Goal: Obtain resource: Download file/media

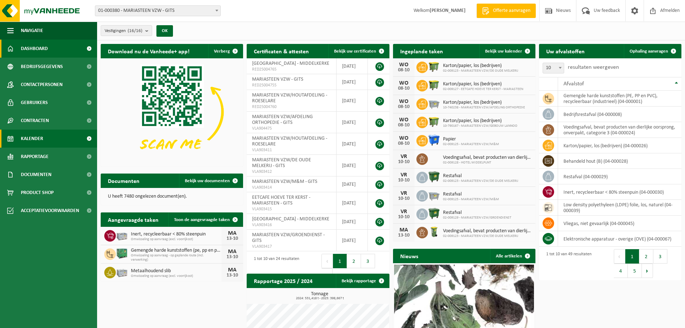
click at [65, 138] on link "Kalender" at bounding box center [48, 138] width 97 height 18
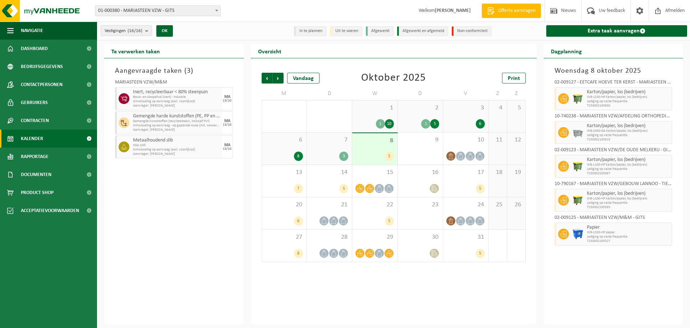
click at [386, 31] on li "Afgewerkt" at bounding box center [380, 31] width 28 height 10
click at [346, 148] on div "7 3" at bounding box center [329, 148] width 45 height 32
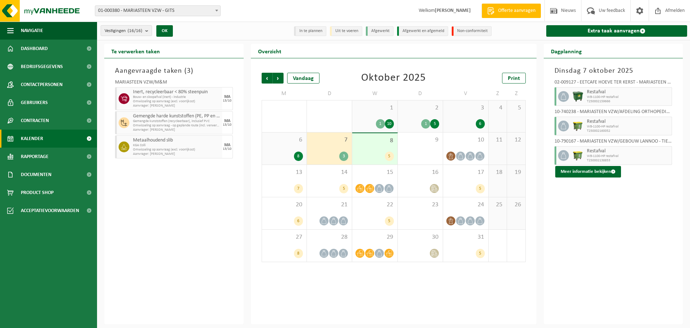
click at [295, 150] on div "6 8" at bounding box center [284, 148] width 45 height 32
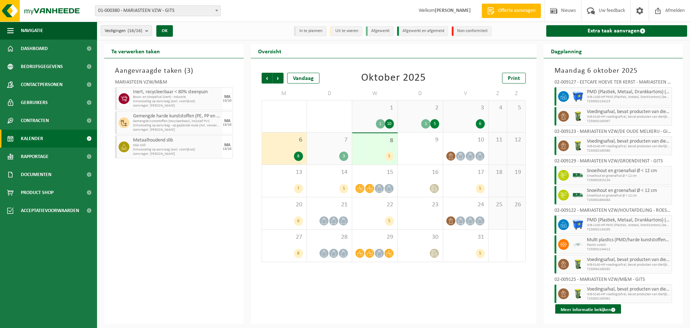
click at [367, 149] on div "8 5" at bounding box center [374, 148] width 45 height 31
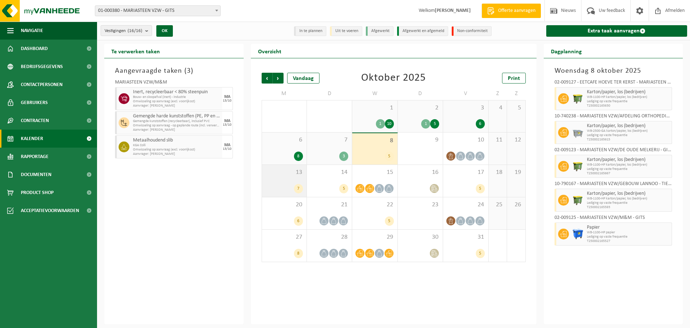
click at [280, 177] on div "13 7" at bounding box center [284, 181] width 45 height 32
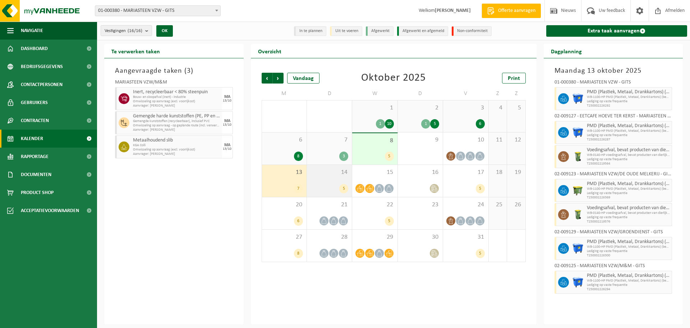
click at [336, 183] on div "14 5" at bounding box center [329, 181] width 45 height 32
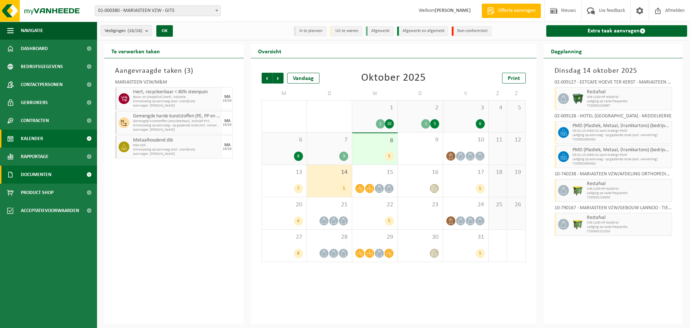
click at [36, 168] on span "Documenten" at bounding box center [36, 174] width 31 height 18
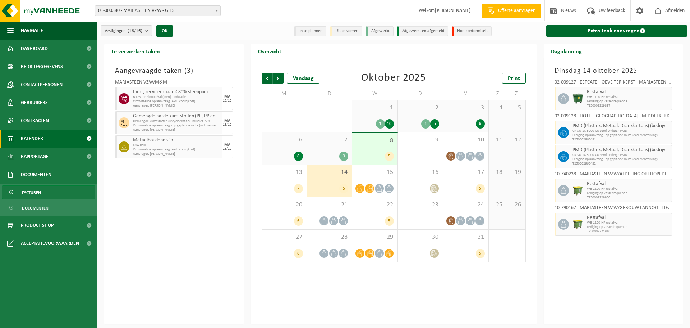
click at [28, 193] on span "Facturen" at bounding box center [31, 193] width 19 height 14
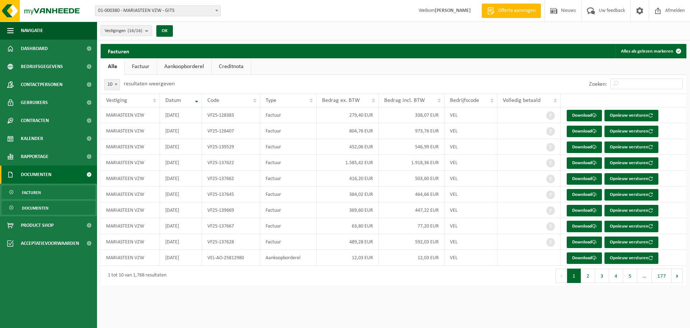
click at [32, 207] on span "Documenten" at bounding box center [35, 208] width 27 height 14
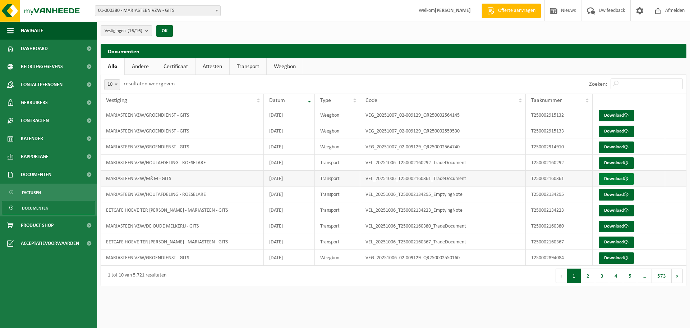
click at [627, 177] on link "Download" at bounding box center [616, 179] width 35 height 12
click at [254, 68] on link "Transport" at bounding box center [248, 66] width 37 height 17
click at [609, 129] on link "Download" at bounding box center [616, 132] width 35 height 12
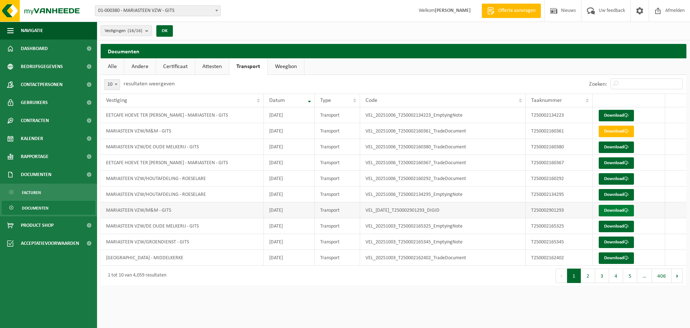
click at [614, 214] on link "Download" at bounding box center [616, 211] width 35 height 12
click at [47, 49] on span "Dashboard" at bounding box center [34, 49] width 27 height 18
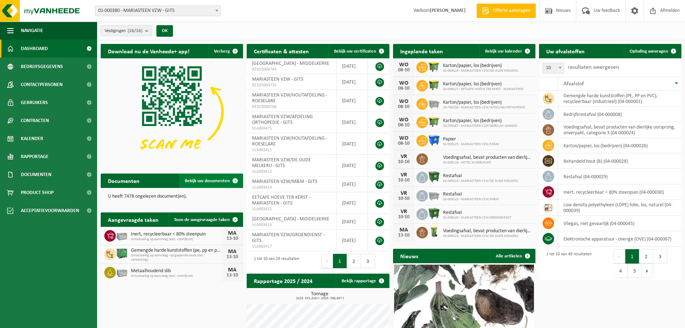
click at [203, 178] on span "Bekijk uw documenten" at bounding box center [207, 180] width 45 height 5
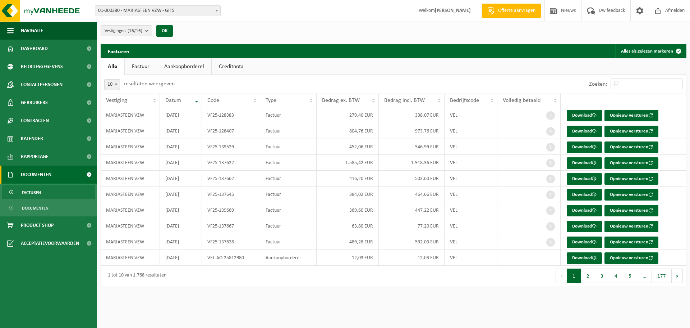
click at [150, 68] on link "Factuur" at bounding box center [141, 66] width 32 height 17
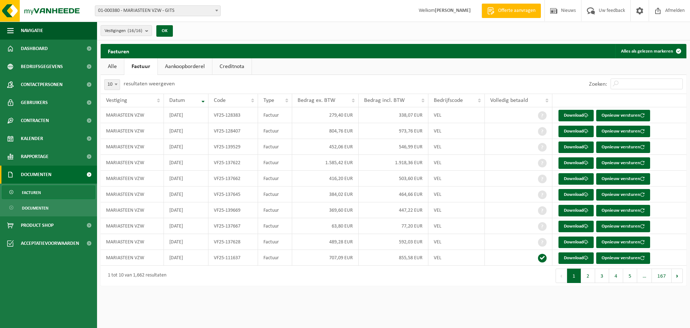
click at [195, 67] on link "Aankoopborderel" at bounding box center [185, 66] width 54 height 17
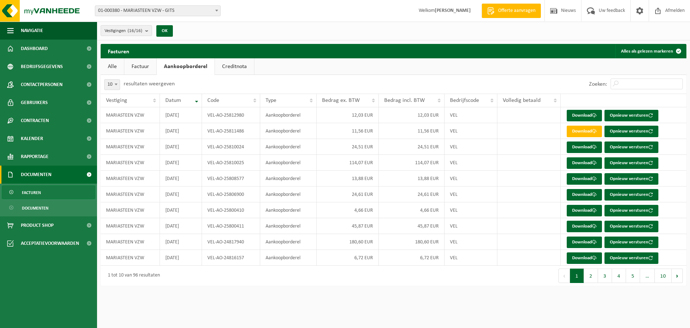
click at [234, 65] on link "Creditnota" at bounding box center [234, 66] width 39 height 17
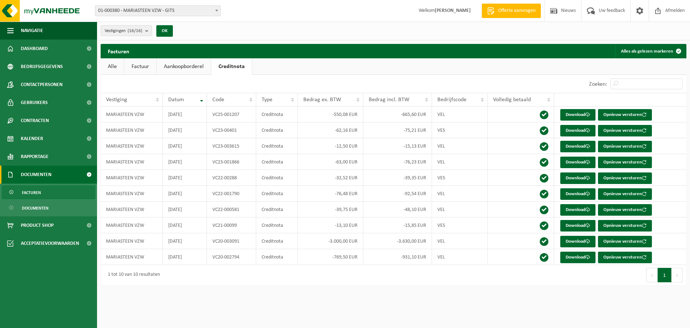
click at [117, 70] on link "Alle" at bounding box center [112, 66] width 23 height 17
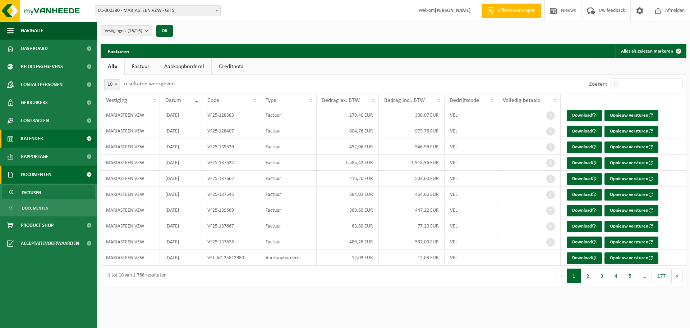
click at [36, 137] on span "Kalender" at bounding box center [32, 138] width 22 height 18
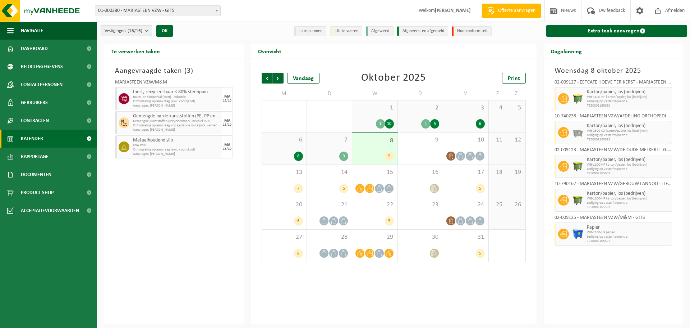
click at [149, 30] on b "submit" at bounding box center [148, 31] width 6 height 10
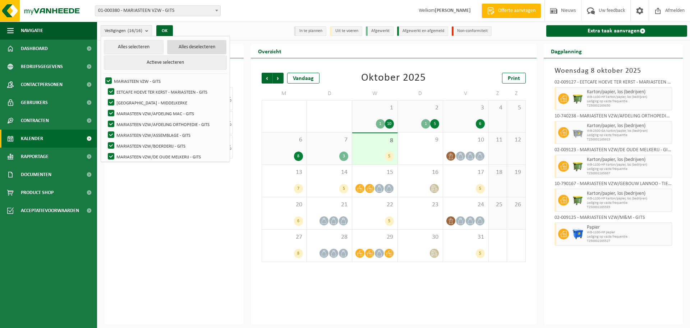
click at [174, 43] on button "Alles deselecteren" at bounding box center [197, 47] width 60 height 14
checkbox input "false"
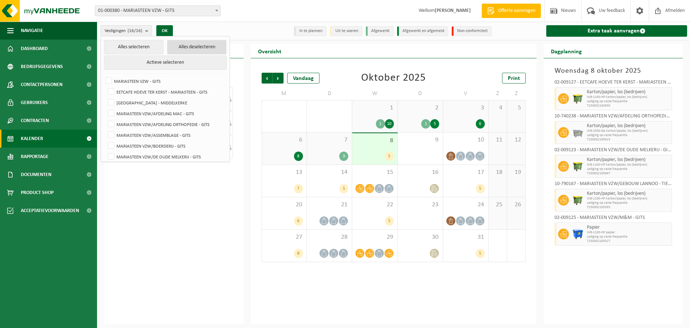
checkbox input "false"
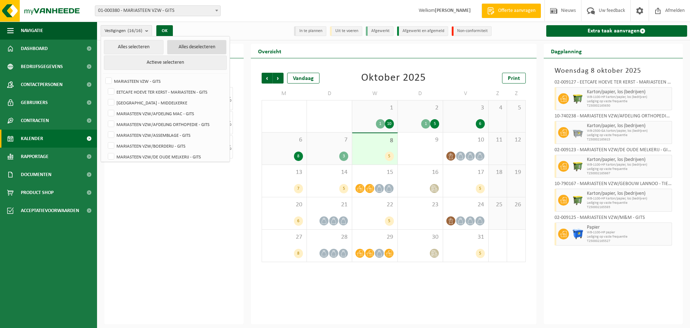
checkbox input "false"
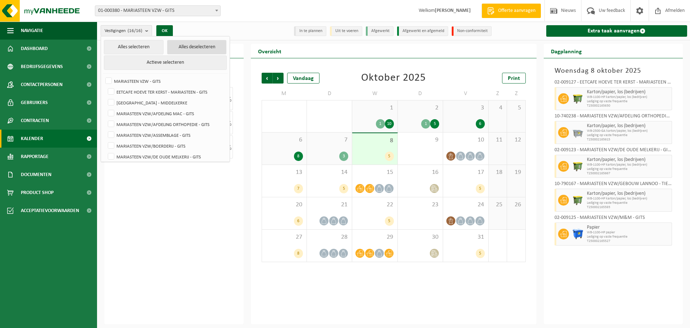
checkbox input "false"
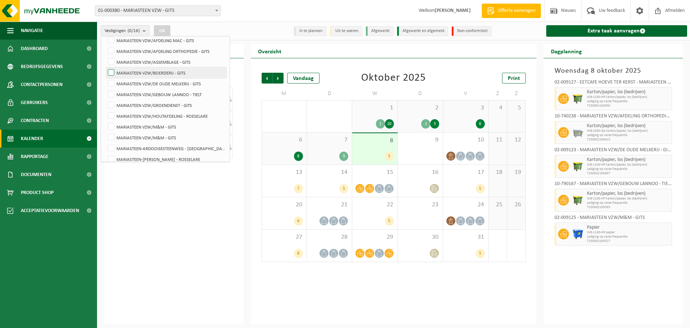
scroll to position [90, 0]
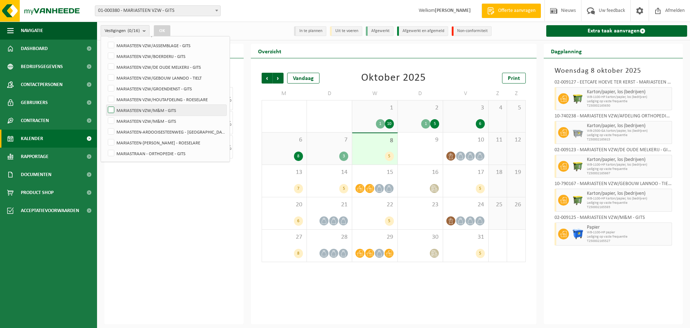
click at [117, 111] on label "MARIASTEEN VZW/M&M - GITS" at bounding box center [166, 110] width 120 height 11
click at [105, 105] on input "MARIASTEEN VZW/M&M - GITS" at bounding box center [105, 104] width 0 height 0
checkbox input "true"
click at [114, 118] on label "MARIASTEEN VZW/M&M - GITS" at bounding box center [166, 120] width 120 height 11
click at [105, 115] on input "MARIASTEEN VZW/M&M - GITS" at bounding box center [105, 115] width 0 height 0
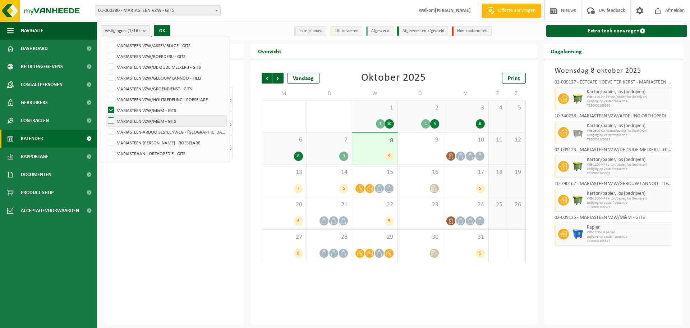
checkbox input "true"
click at [168, 29] on button "OK" at bounding box center [162, 31] width 17 height 12
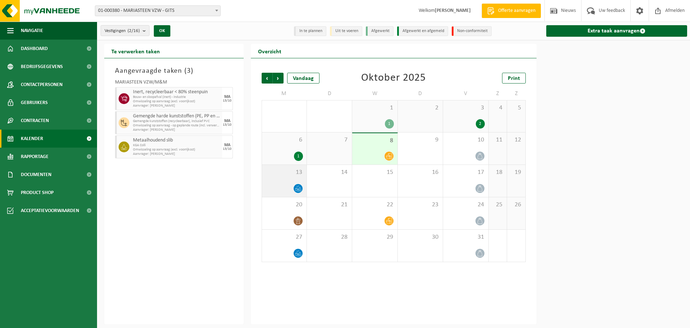
click at [284, 173] on span "13" at bounding box center [284, 172] width 37 height 8
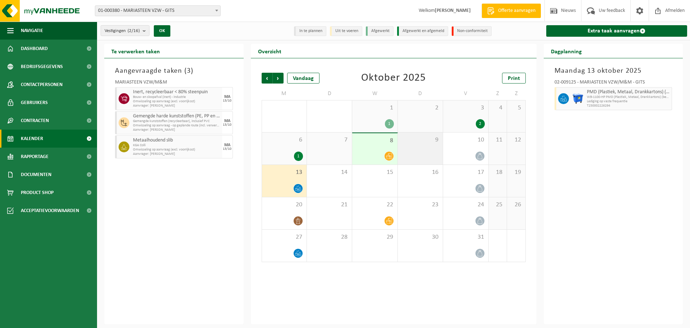
click at [437, 153] on div "9" at bounding box center [420, 148] width 45 height 32
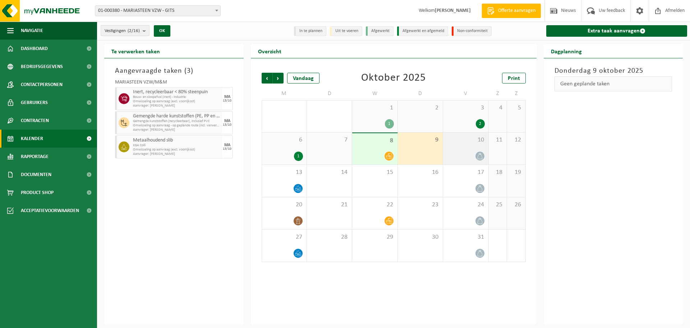
click at [460, 153] on div at bounding box center [466, 156] width 38 height 10
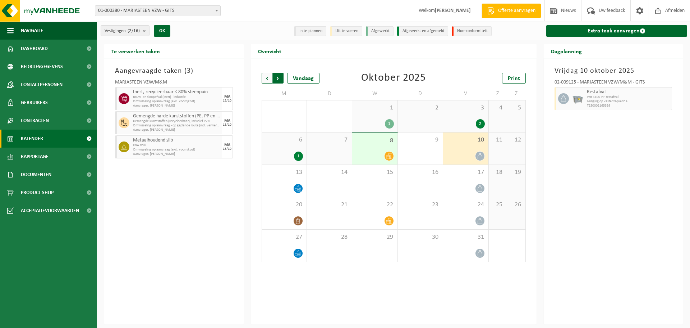
click at [265, 79] on span "Vorige" at bounding box center [267, 78] width 11 height 11
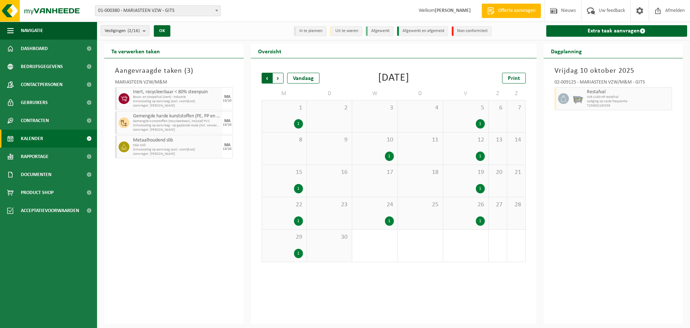
click at [279, 79] on span "Volgende" at bounding box center [278, 78] width 11 height 11
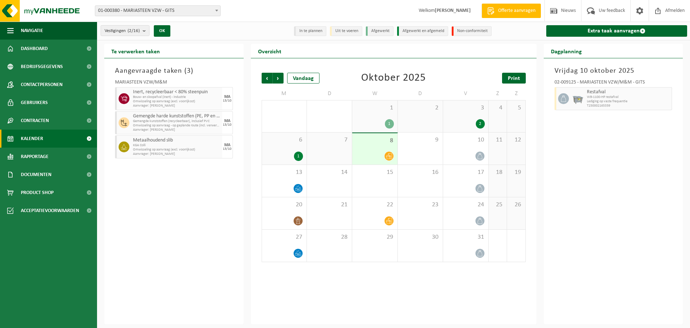
click at [514, 79] on span "Print" at bounding box center [514, 79] width 12 height 6
click at [49, 171] on span "Documenten" at bounding box center [36, 174] width 31 height 18
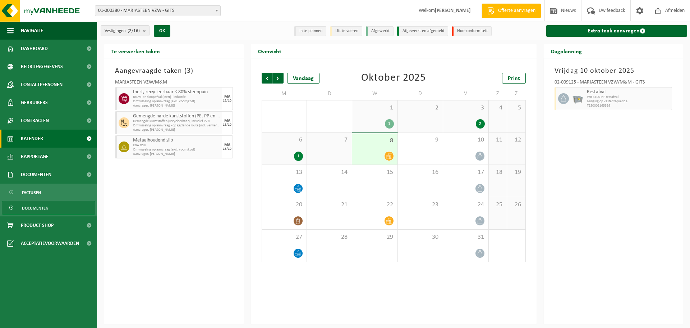
click at [47, 207] on span "Documenten" at bounding box center [35, 208] width 27 height 14
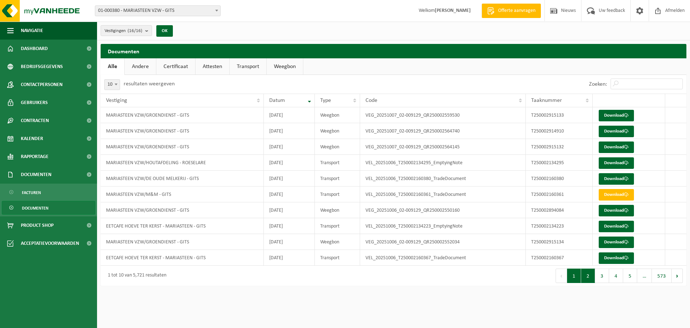
click at [590, 279] on button "2" at bounding box center [589, 275] width 14 height 14
click at [613, 131] on link "Download" at bounding box center [616, 132] width 35 height 12
click at [617, 210] on link "Download" at bounding box center [616, 211] width 35 height 12
click at [600, 276] on button "3" at bounding box center [603, 275] width 14 height 14
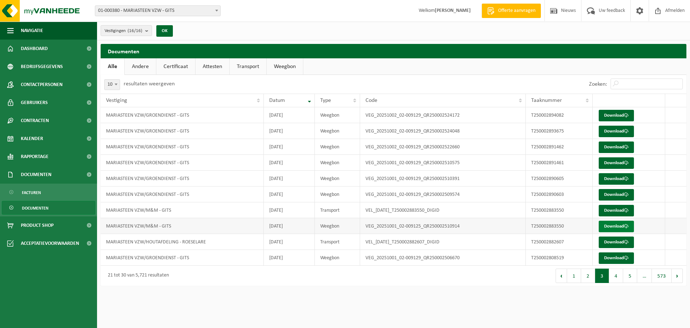
click at [613, 223] on link "Download" at bounding box center [616, 226] width 35 height 12
click at [617, 276] on button "4" at bounding box center [617, 275] width 14 height 14
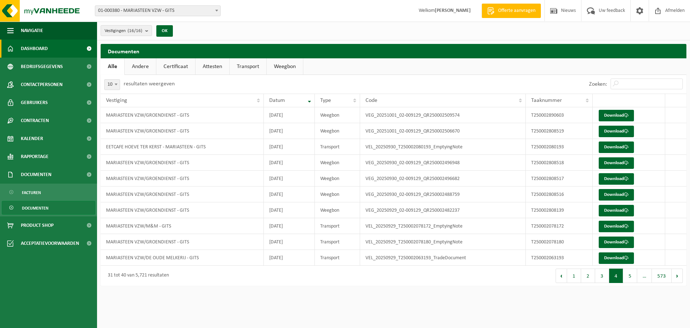
click at [44, 45] on span "Dashboard" at bounding box center [34, 49] width 27 height 18
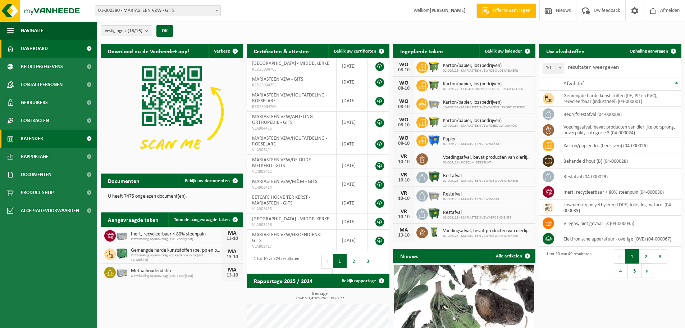
click at [41, 140] on span "Kalender" at bounding box center [32, 138] width 22 height 18
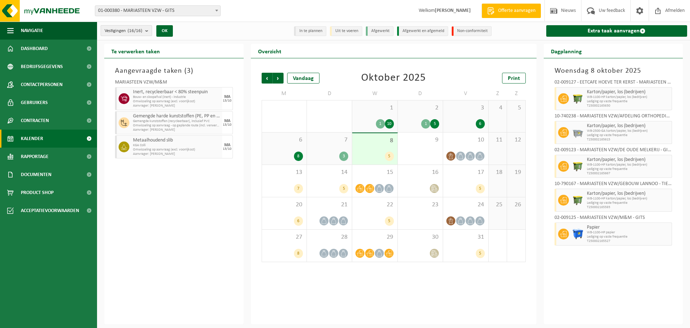
click at [150, 31] on b "submit" at bounding box center [148, 31] width 6 height 10
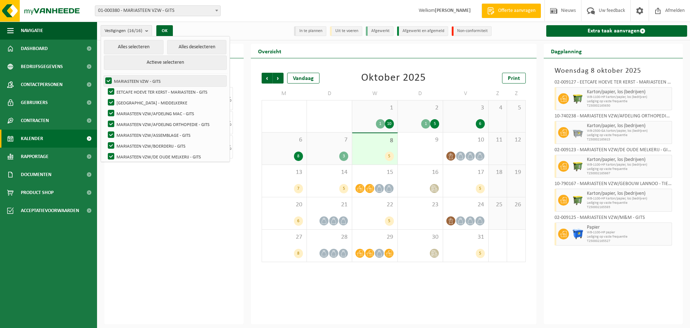
click at [110, 80] on label "MARIASTEEN VZW - GITS" at bounding box center [165, 81] width 123 height 11
click at [103, 76] on input "MARIASTEEN VZW - GITS" at bounding box center [102, 75] width 0 height 0
checkbox input "false"
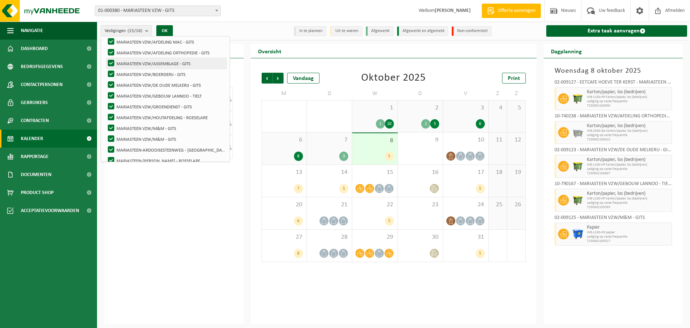
scroll to position [72, 0]
click at [173, 125] on label "MARIASTEEN VZW/M&M - GITS" at bounding box center [166, 127] width 120 height 11
click at [105, 122] on input "MARIASTEEN VZW/M&M - GITS" at bounding box center [105, 122] width 0 height 0
checkbox input "false"
click at [150, 137] on label "MARIASTEEN VZW/M&M - GITS" at bounding box center [166, 138] width 120 height 11
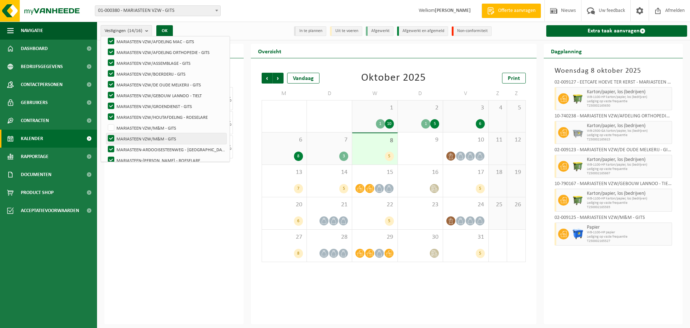
click at [105, 133] on input "MARIASTEEN VZW/M&M - GITS" at bounding box center [105, 133] width 0 height 0
checkbox input "false"
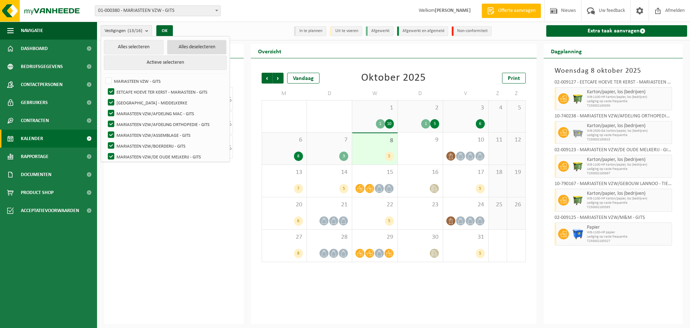
click at [185, 47] on button "Alles deselecteren" at bounding box center [197, 47] width 60 height 14
checkbox input "false"
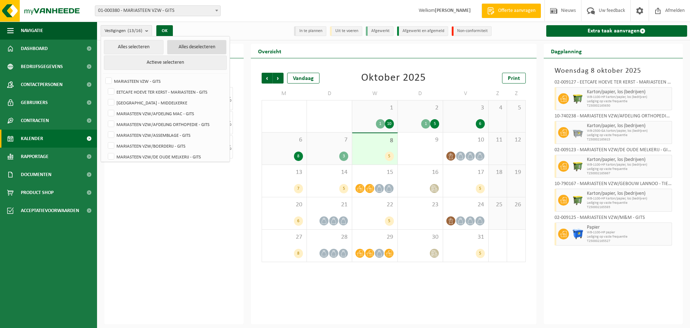
checkbox input "false"
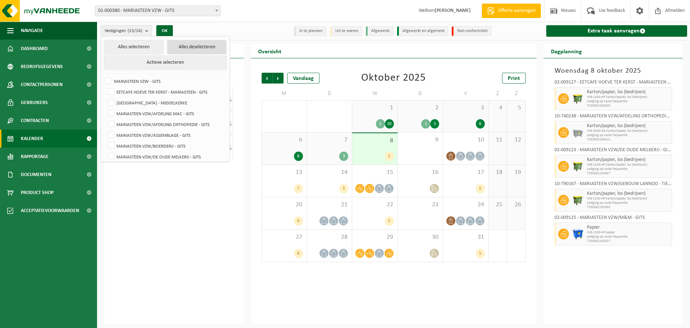
checkbox input "false"
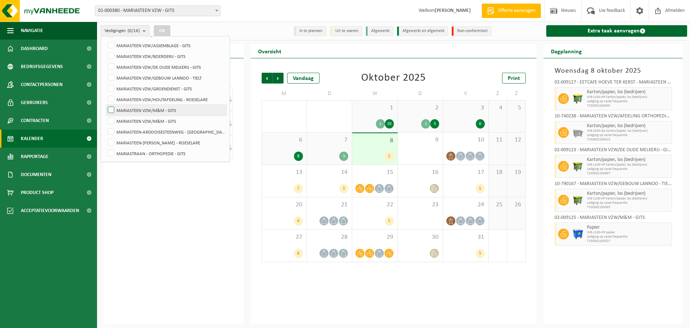
click at [173, 107] on label "MARIASTEEN VZW/M&M - GITS" at bounding box center [166, 110] width 120 height 11
click at [105, 105] on input "MARIASTEEN VZW/M&M - GITS" at bounding box center [105, 104] width 0 height 0
checkbox input "true"
click at [158, 119] on label "MARIASTEEN VZW/M&M - GITS" at bounding box center [166, 120] width 120 height 11
click at [105, 115] on input "MARIASTEEN VZW/M&M - GITS" at bounding box center [105, 115] width 0 height 0
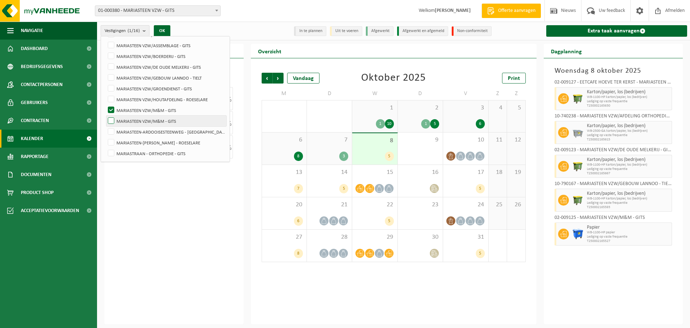
checkbox input "true"
click at [167, 30] on button "OK" at bounding box center [162, 31] width 17 height 12
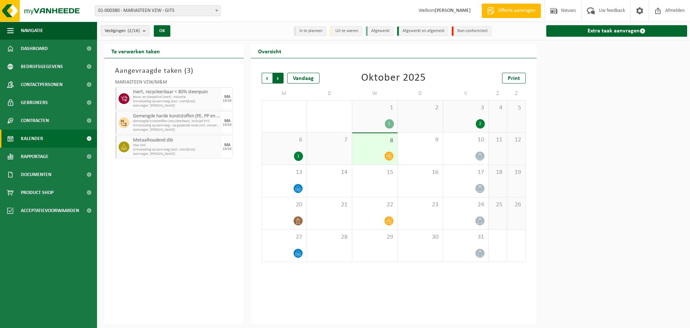
click at [264, 79] on span "Vorige" at bounding box center [267, 78] width 11 height 11
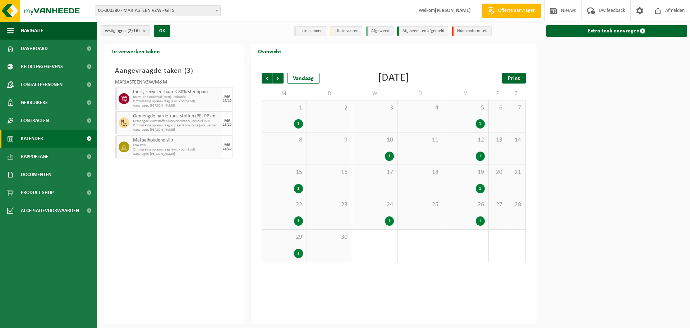
click at [520, 78] on span "Print" at bounding box center [514, 79] width 12 height 6
click at [279, 77] on span "Volgende" at bounding box center [278, 78] width 11 height 11
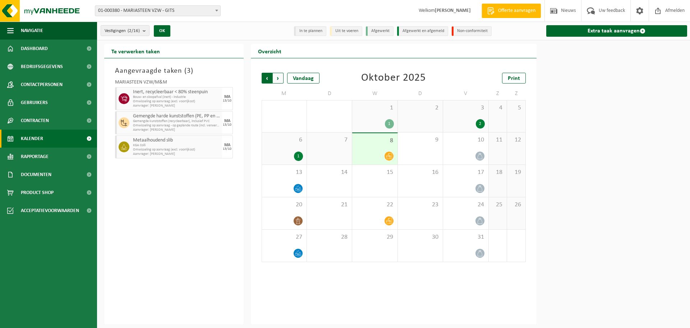
click at [278, 77] on span "Volgende" at bounding box center [278, 78] width 11 height 11
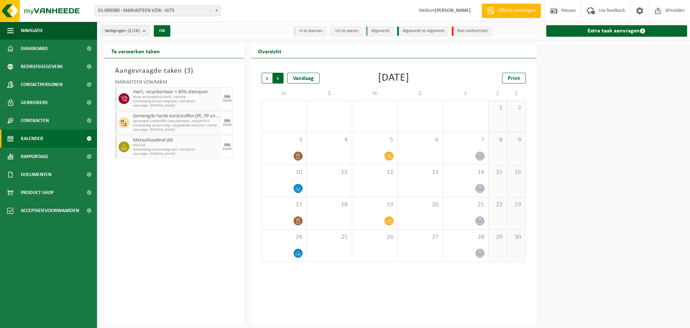
click at [268, 79] on span "Vorige" at bounding box center [267, 78] width 11 height 11
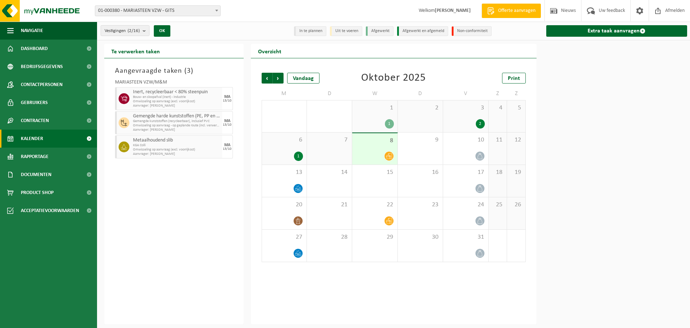
click at [147, 51] on h2 "Te verwerken taken" at bounding box center [135, 51] width 63 height 14
click at [150, 95] on span "Bouw- en sloopafval (inert) - industrie" at bounding box center [176, 97] width 87 height 4
click at [125, 101] on icon at bounding box center [124, 99] width 6 height 6
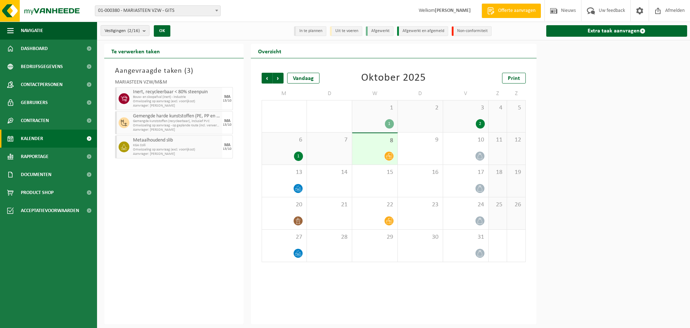
click at [126, 121] on icon at bounding box center [124, 122] width 6 height 6
click at [126, 120] on icon at bounding box center [124, 122] width 6 height 6
click at [123, 143] on span at bounding box center [124, 146] width 11 height 11
click at [124, 142] on span at bounding box center [124, 146] width 11 height 11
click at [61, 99] on link "Gebruikers" at bounding box center [48, 103] width 97 height 18
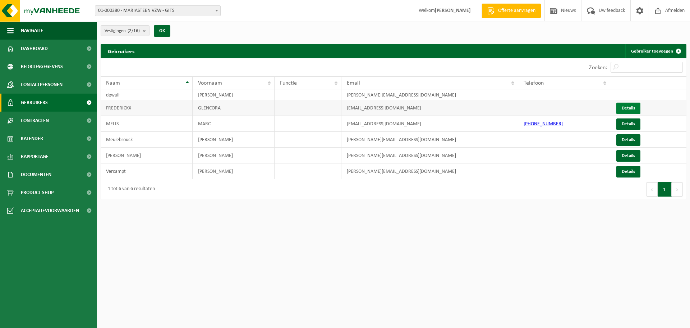
click at [618, 109] on link "Details" at bounding box center [629, 108] width 24 height 12
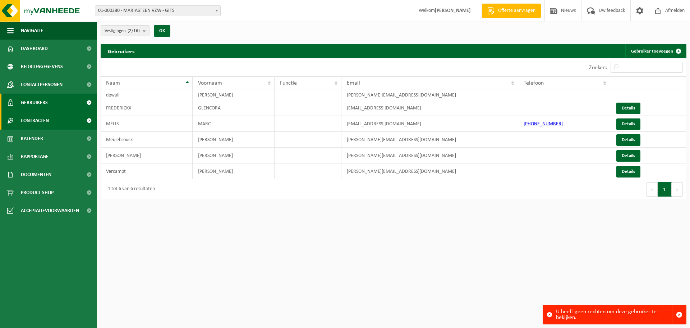
click at [51, 122] on link "Contracten" at bounding box center [48, 120] width 97 height 18
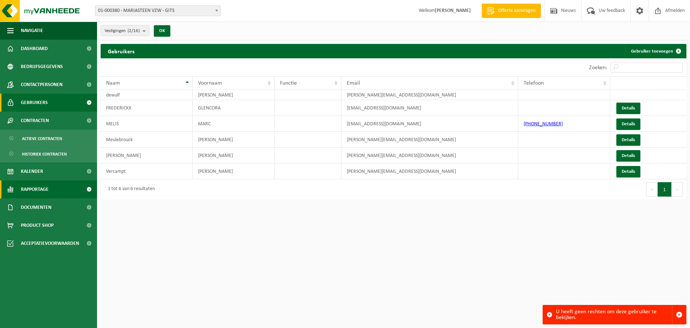
click at [50, 186] on link "Rapportage" at bounding box center [48, 189] width 97 height 18
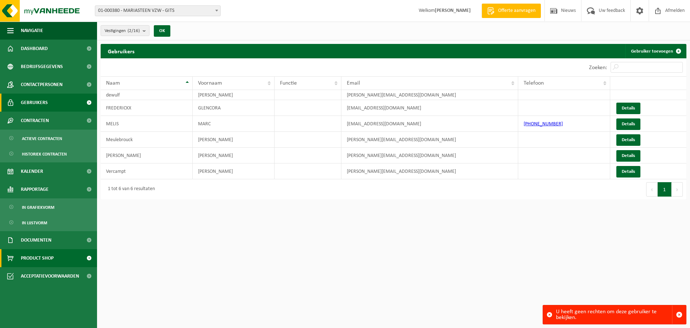
click at [54, 256] on span "Product Shop" at bounding box center [37, 258] width 33 height 18
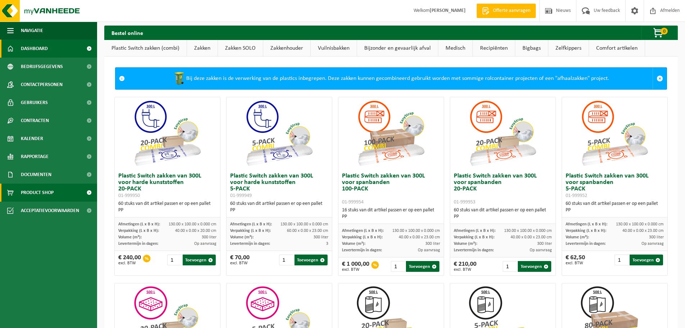
click at [50, 48] on link "Dashboard" at bounding box center [48, 49] width 97 height 18
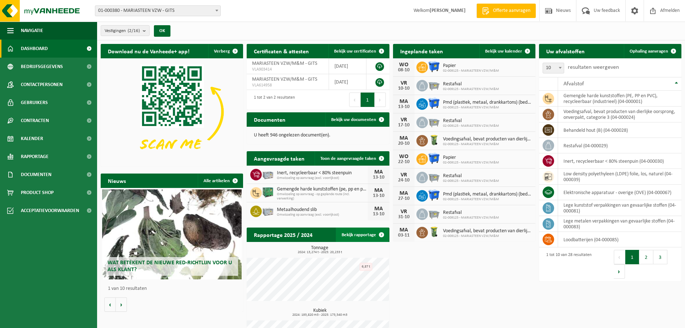
click at [363, 235] on link "Bekijk rapportage" at bounding box center [362, 234] width 53 height 14
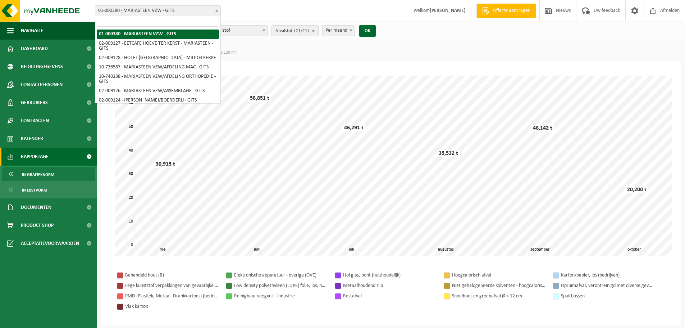
click at [219, 9] on span at bounding box center [216, 10] width 7 height 9
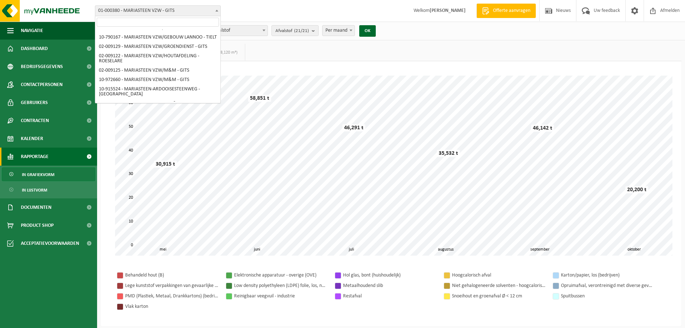
scroll to position [86, 0]
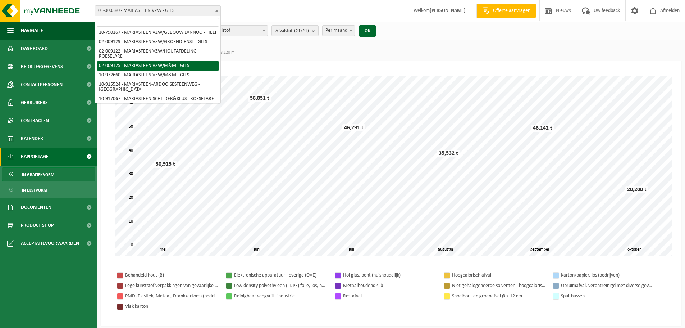
select select "1634"
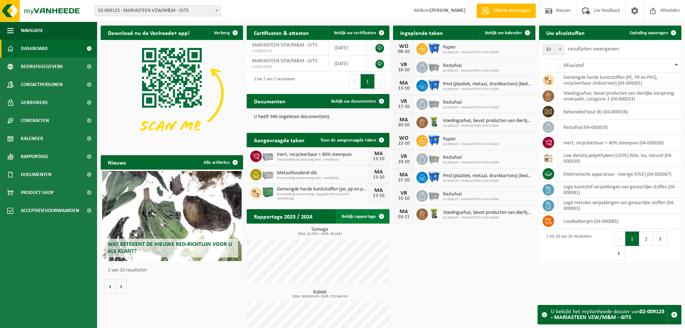
click at [360, 215] on link "Bekijk rapportage" at bounding box center [362, 216] width 53 height 14
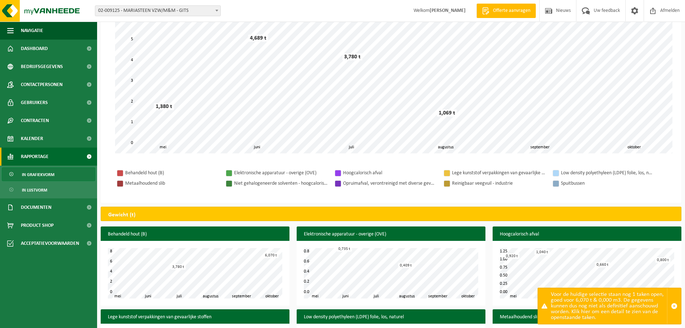
scroll to position [180, 0]
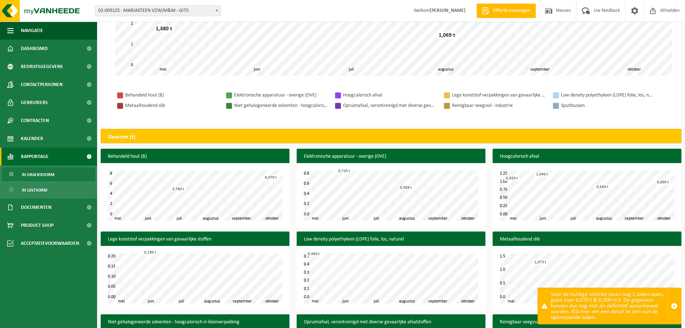
click at [621, 309] on div "Voor de huidige selectie staan nog 1 taken open, goed voor 6,070 t & 0,000 m3. …" at bounding box center [609, 306] width 116 height 36
click at [673, 305] on span "button" at bounding box center [674, 305] width 6 height 6
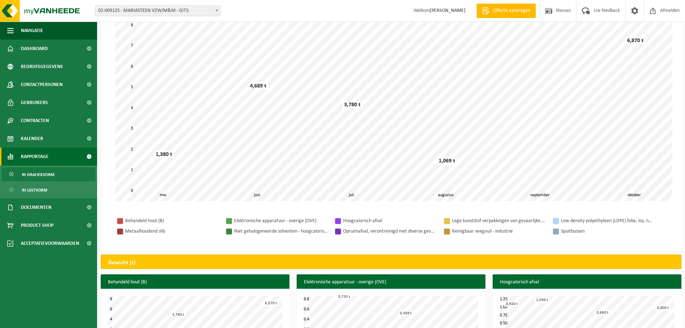
scroll to position [0, 0]
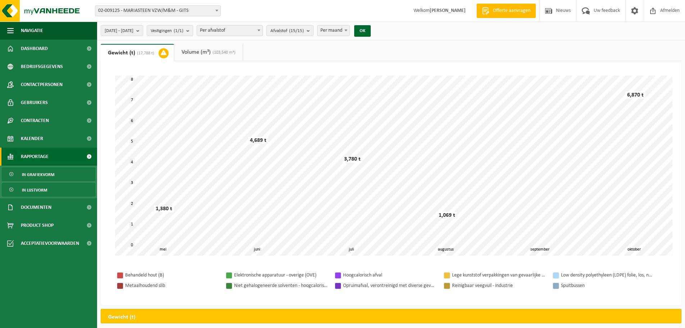
click at [44, 190] on span "In lijstvorm" at bounding box center [34, 190] width 25 height 14
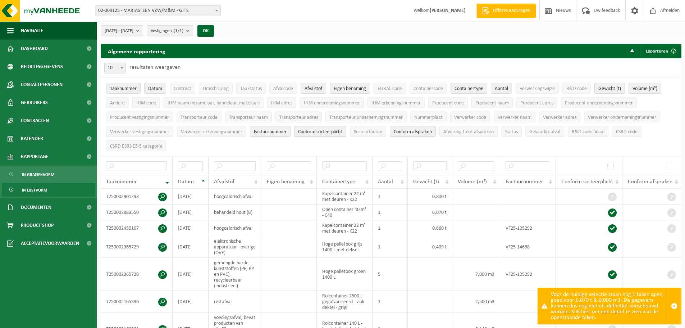
click at [607, 313] on div "Voor de huidige selectie staan nog 1 taken open, goed voor 6,070 t & 0,000 m3. …" at bounding box center [609, 306] width 116 height 36
click at [608, 311] on div "Voor de huidige selectie staan nog 1 taken open, goed voor 6,070 t & 0,000 m3. …" at bounding box center [609, 306] width 116 height 36
click at [544, 307] on span at bounding box center [545, 306] width 6 height 6
click at [545, 307] on span at bounding box center [545, 306] width 6 height 6
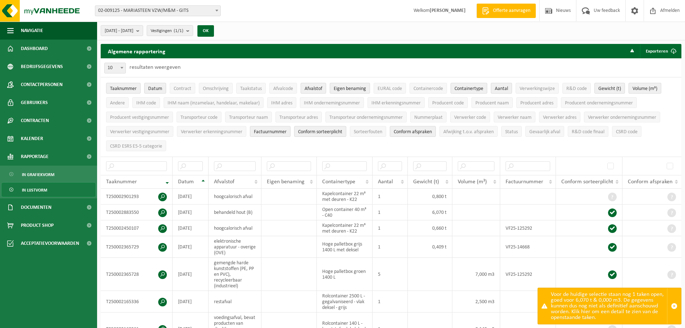
click at [546, 307] on span at bounding box center [545, 306] width 6 height 6
